Goal: Check status: Check status

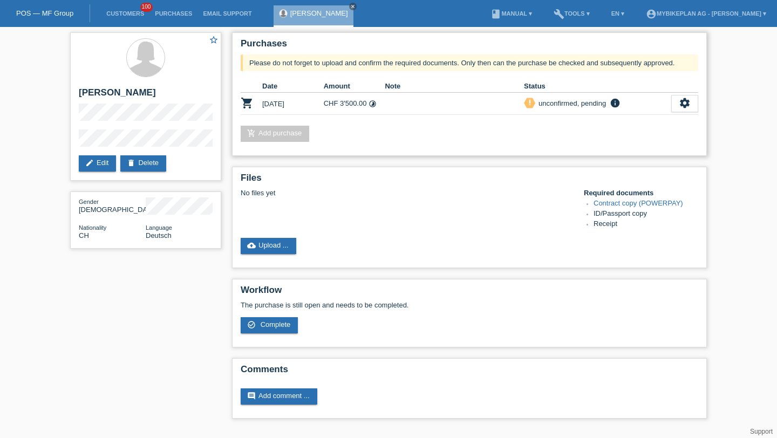
click at [666, 100] on div "priority_high unconfirmed, pending info Please do not forget to upload and conf…" at bounding box center [597, 104] width 147 height 12
click at [674, 100] on div "settings" at bounding box center [684, 103] width 27 height 17
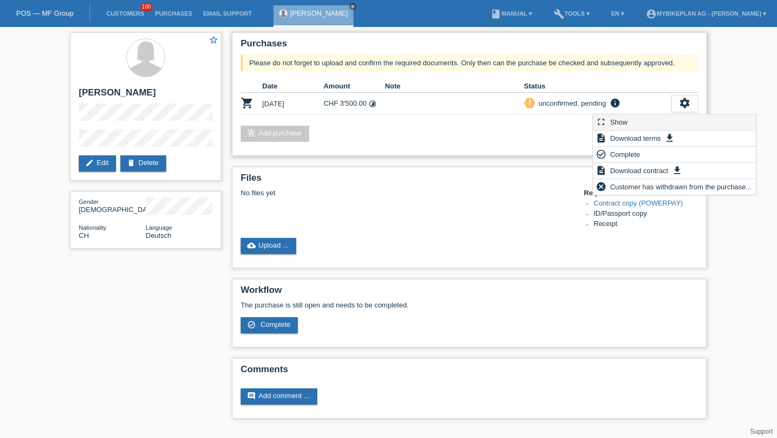
click at [660, 126] on div "fullscreen Show" at bounding box center [674, 122] width 163 height 16
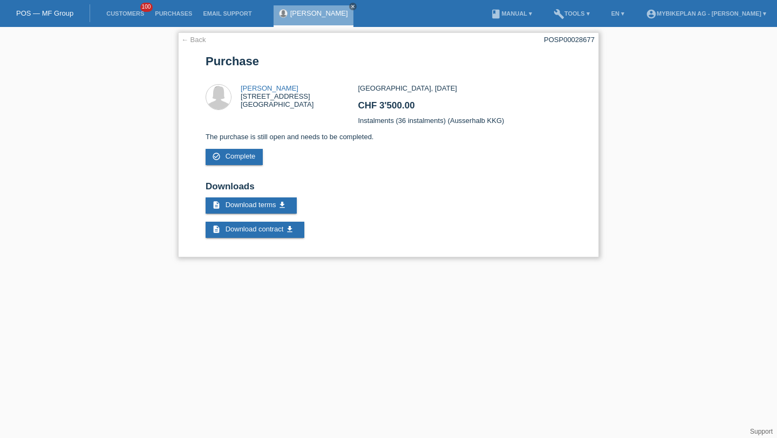
click at [588, 41] on div "POSP00028677" at bounding box center [569, 40] width 51 height 8
click at [588, 40] on div "POSP00028677" at bounding box center [569, 40] width 51 height 8
copy div "POSP00028677"
click at [119, 16] on link "Customers" at bounding box center [125, 13] width 49 height 6
